Goal: Task Accomplishment & Management: Manage account settings

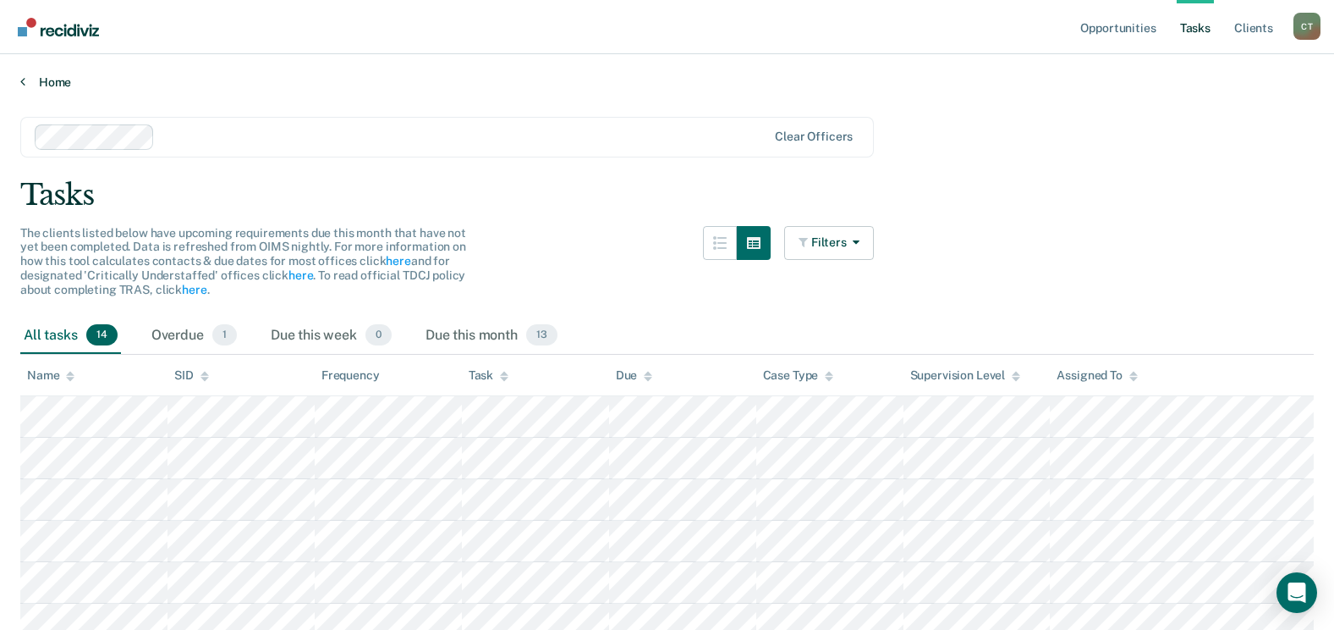
click at [48, 80] on link "Home" at bounding box center [667, 81] width 1294 height 15
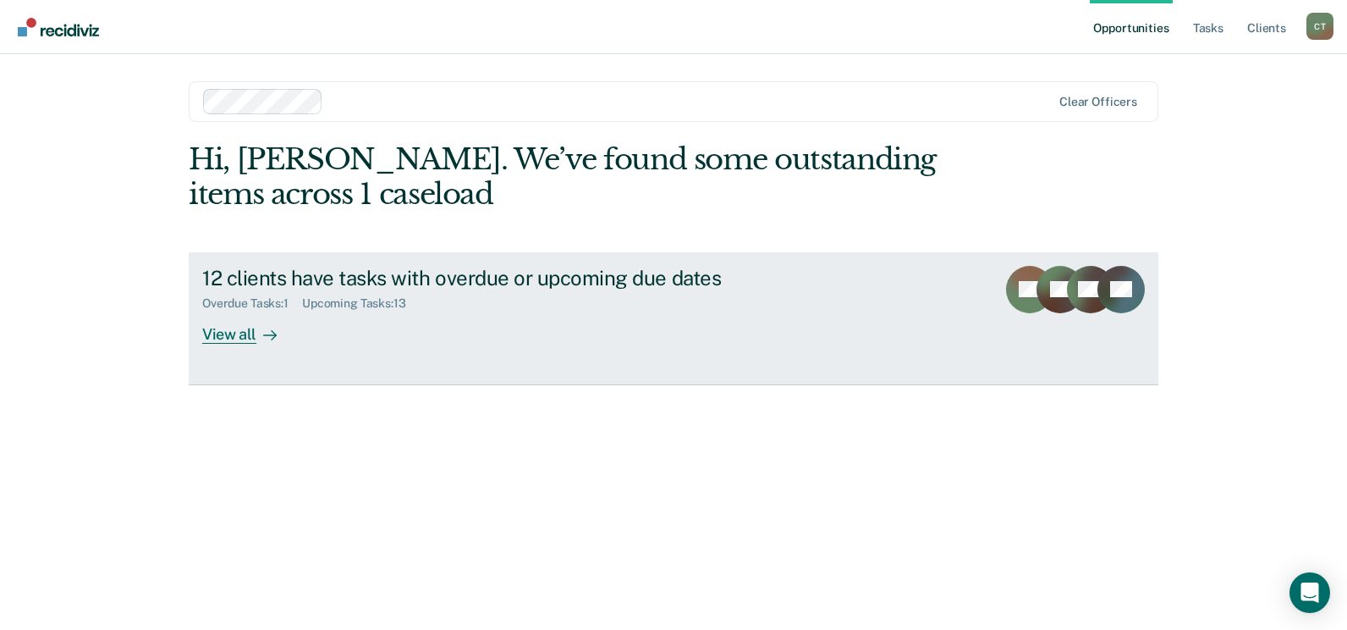
click at [242, 303] on div "Overdue Tasks : 1" at bounding box center [252, 303] width 100 height 14
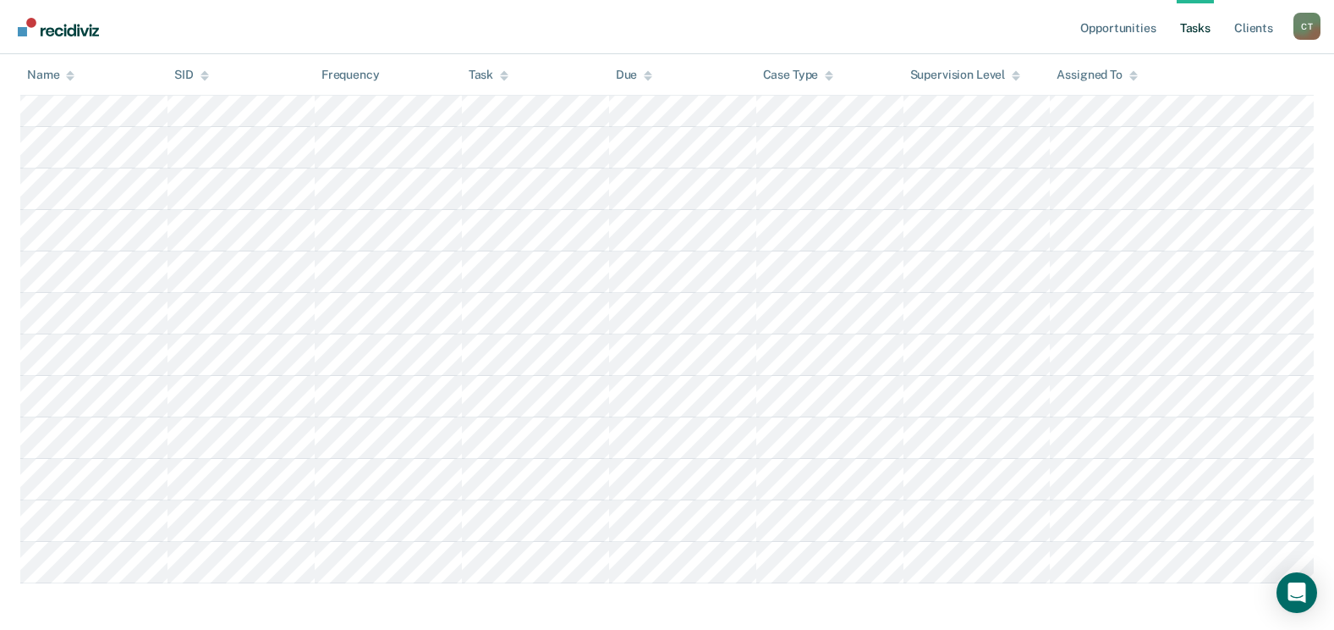
scroll to position [415, 0]
